Goal: Transaction & Acquisition: Purchase product/service

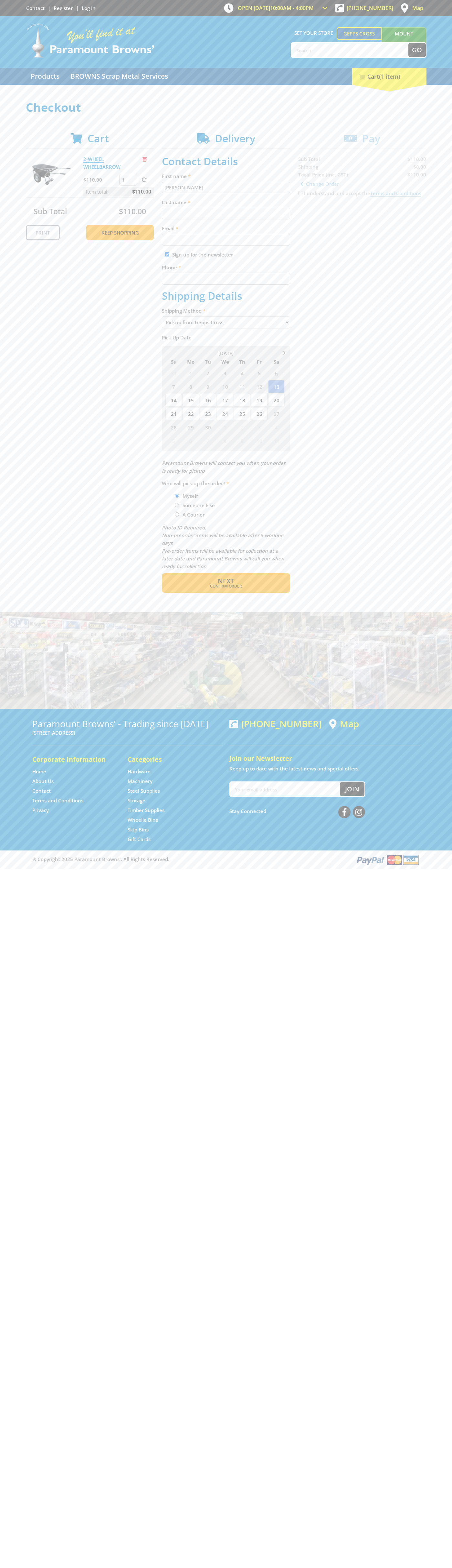
type input "[PERSON_NAME]"
type input "[EMAIL_ADDRESS][DOMAIN_NAME]"
type input "0293744000"
click at [226, 581] on span "Next" at bounding box center [225, 580] width 16 height 9
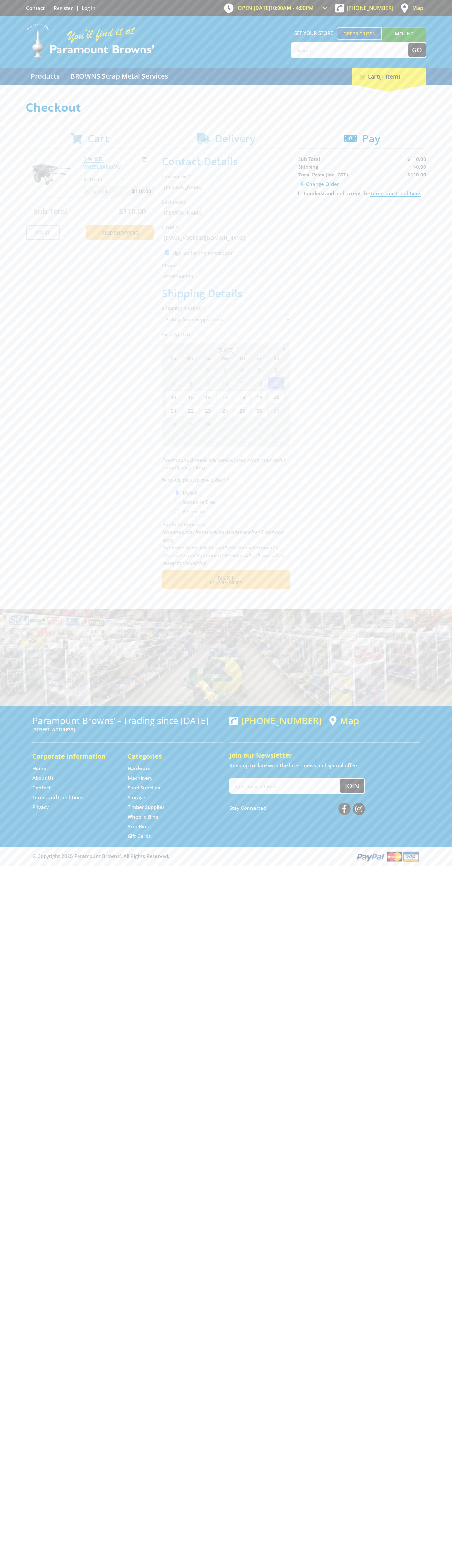
click at [300, 193] on input "I understand and accept the Terms and Conditions" at bounding box center [300, 193] width 4 height 4
checkbox input "true"
click at [318, 213] on span "Credit Card" at bounding box center [312, 213] width 28 height 7
click at [362, 213] on img at bounding box center [358, 213] width 14 height 8
type input "[CREDIT_CARD_NUMBER]"
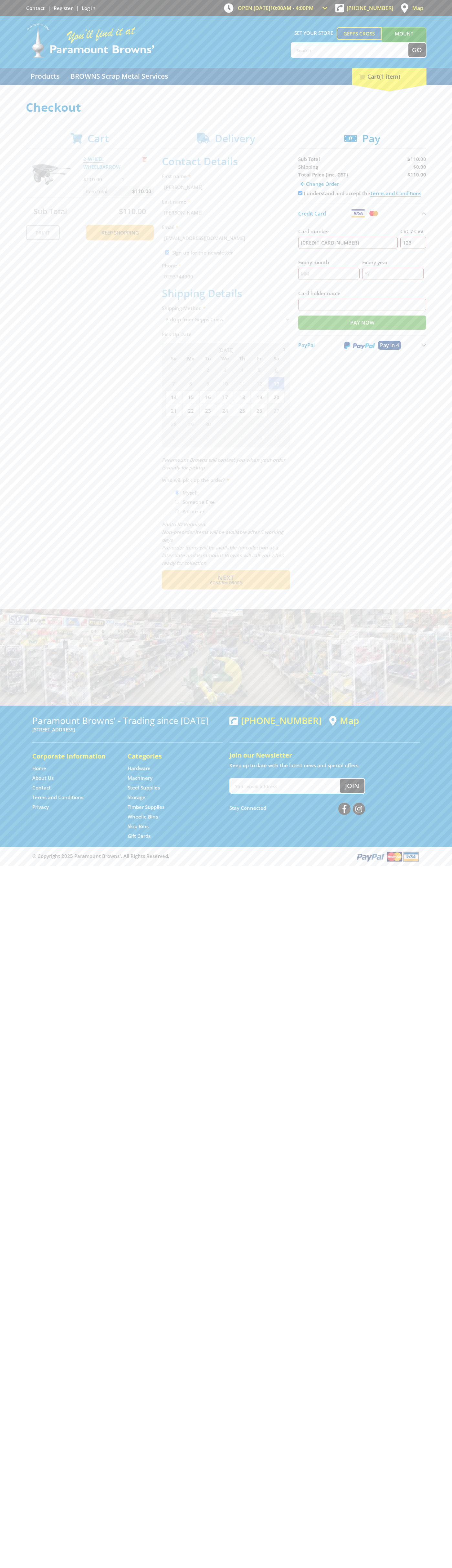
type input "123"
type input "[PERSON_NAME]"
